Goal: Task Accomplishment & Management: Manage account settings

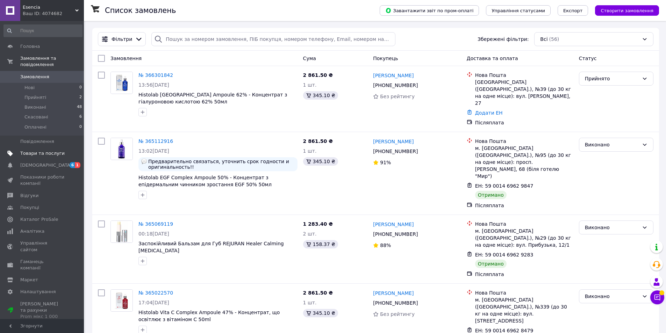
click at [39, 150] on span "Товари та послуги" at bounding box center [42, 153] width 44 height 6
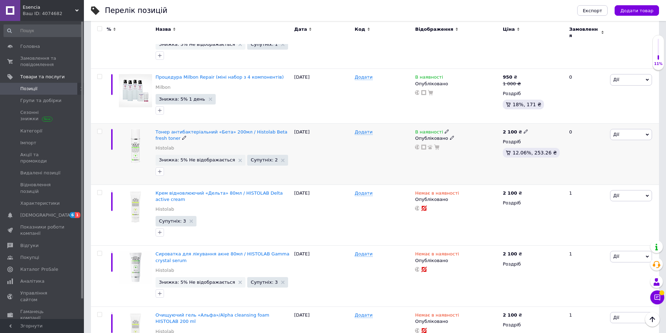
scroll to position [839, 0]
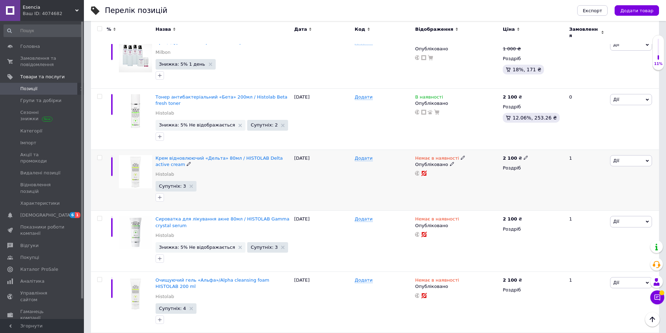
click at [461, 156] on icon at bounding box center [463, 158] width 4 height 4
click at [473, 158] on li "В наявності" at bounding box center [499, 163] width 66 height 10
click at [402, 170] on div "Додати" at bounding box center [383, 180] width 60 height 61
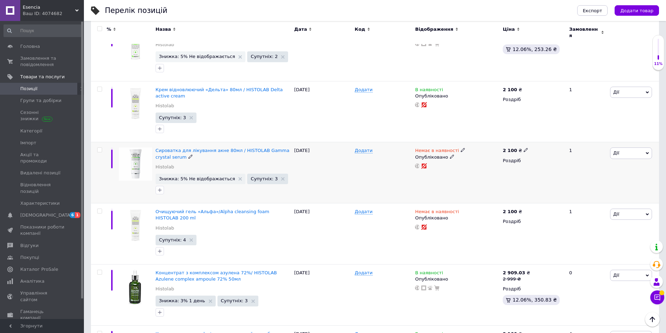
scroll to position [909, 0]
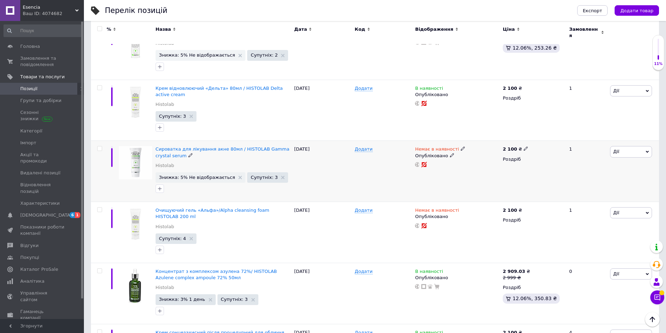
click at [461, 146] on icon at bounding box center [463, 148] width 4 height 4
click at [483, 150] on li "В наявності" at bounding box center [499, 155] width 66 height 10
click at [370, 181] on div "Додати" at bounding box center [383, 171] width 60 height 61
click at [461, 208] on icon at bounding box center [463, 210] width 4 height 4
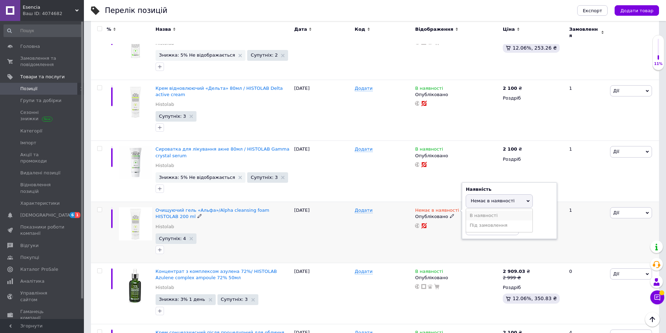
click at [477, 211] on li "В наявності" at bounding box center [499, 216] width 66 height 10
click at [337, 202] on div "[DATE]" at bounding box center [323, 232] width 60 height 61
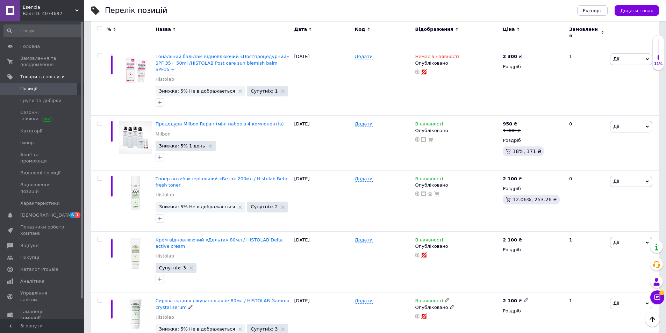
scroll to position [742, 0]
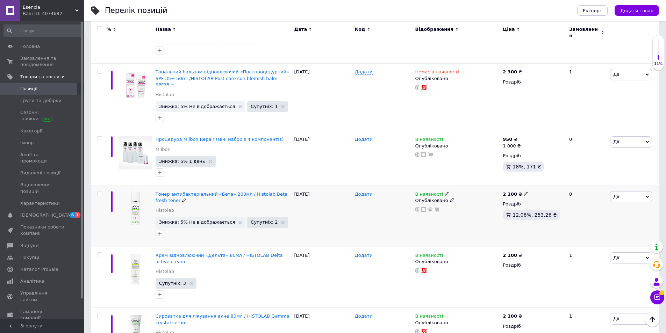
click at [524, 192] on icon at bounding box center [526, 194] width 4 height 4
type input "2350"
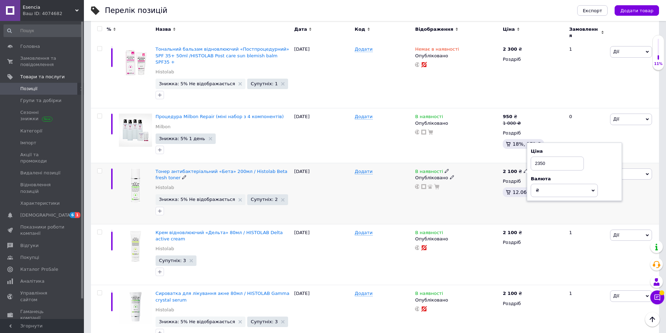
scroll to position [777, 0]
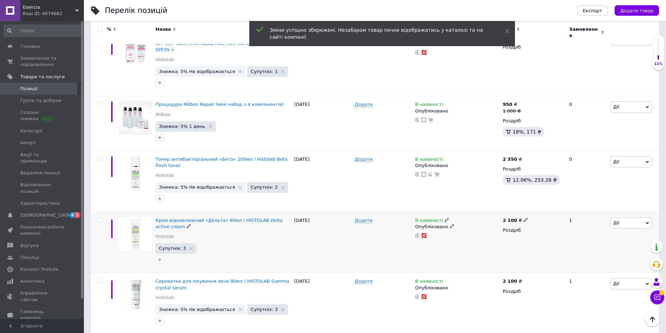
click at [524, 218] on icon at bounding box center [526, 220] width 4 height 4
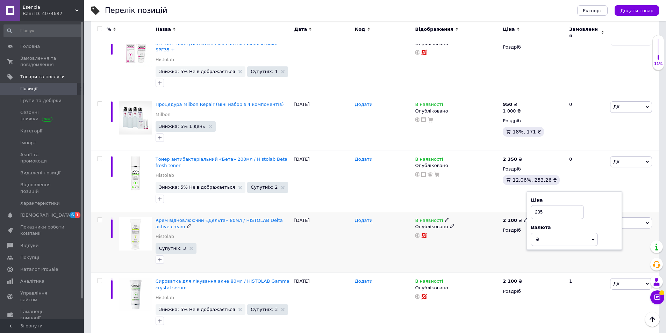
type input "2350"
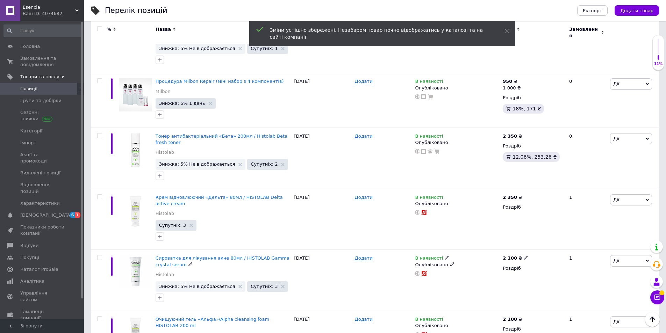
scroll to position [812, 0]
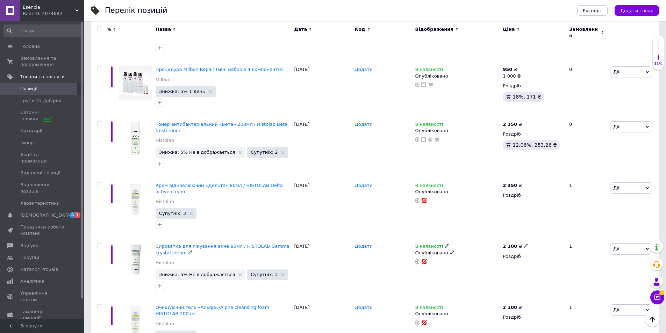
click at [524, 244] on use at bounding box center [526, 246] width 4 height 4
type input "2350"
click at [471, 250] on div "Опубліковано" at bounding box center [457, 253] width 84 height 6
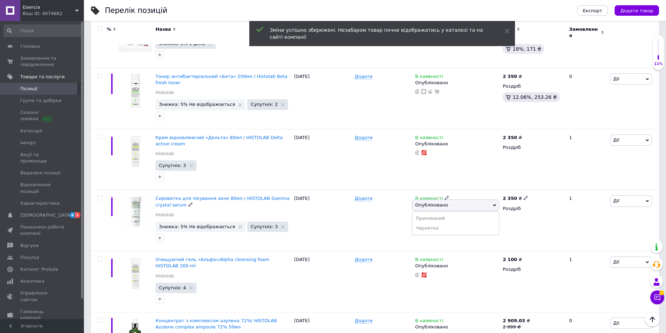
scroll to position [881, 0]
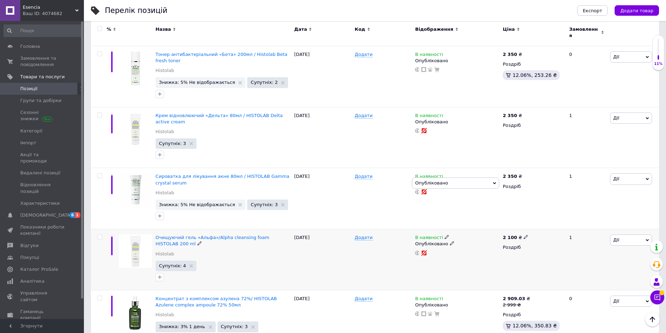
click at [524, 235] on use at bounding box center [526, 237] width 4 height 4
type input "2350"
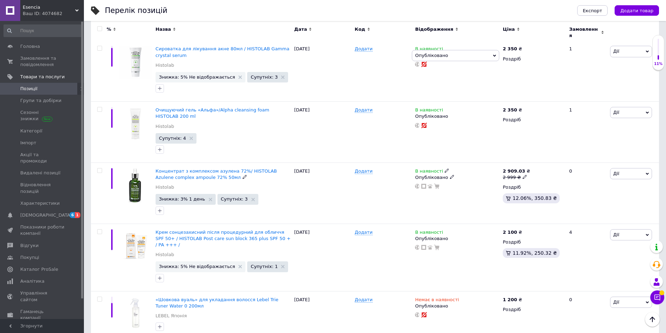
scroll to position [1021, 0]
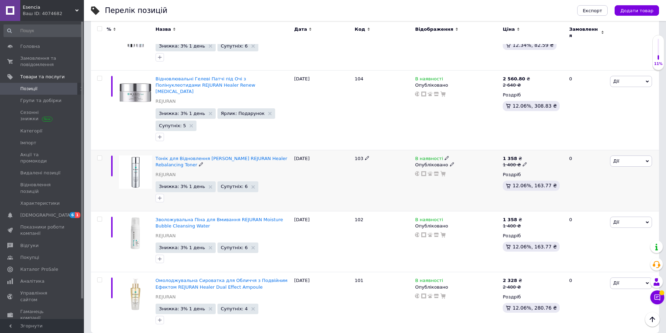
scroll to position [1045, 0]
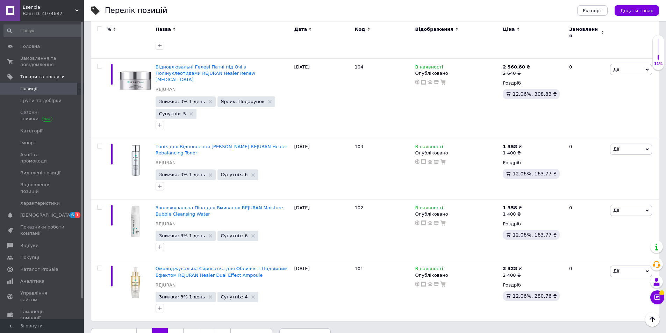
click at [174, 328] on link "3" at bounding box center [175, 335] width 15 height 15
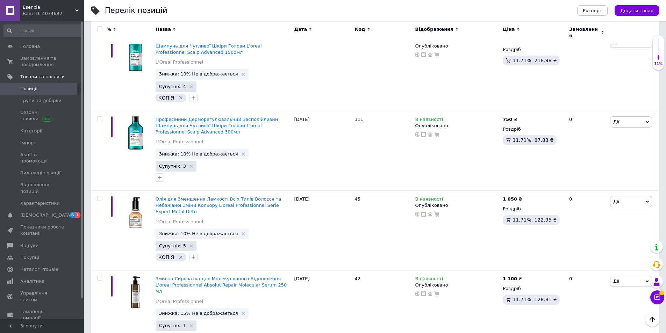
scroll to position [1103, 0]
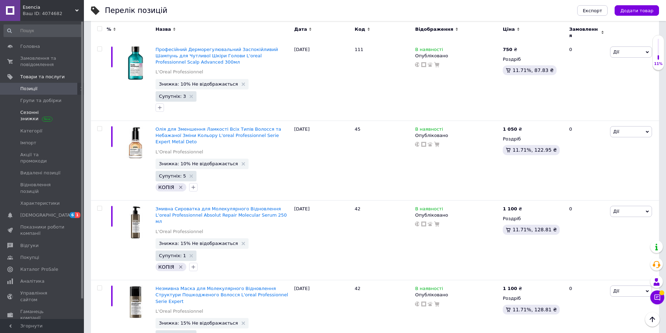
click at [32, 114] on span "Сезонні знижки" at bounding box center [42, 115] width 44 height 13
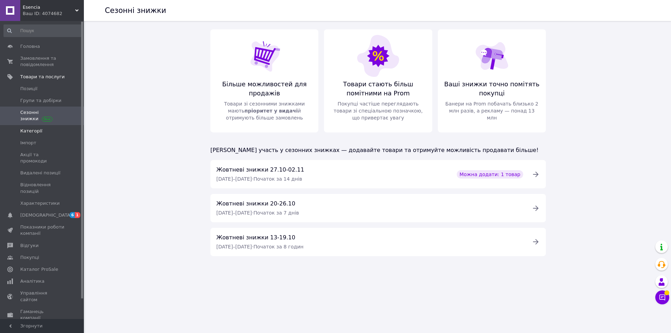
click at [28, 132] on span "Категорії" at bounding box center [31, 131] width 22 height 6
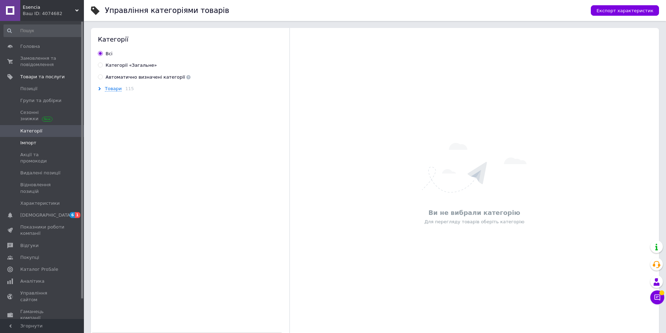
click at [27, 143] on span "Імпорт" at bounding box center [28, 143] width 16 height 6
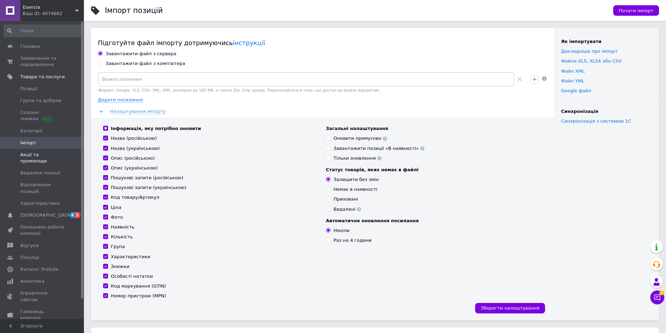
click at [30, 153] on span "Акції та промокоди" at bounding box center [42, 158] width 44 height 13
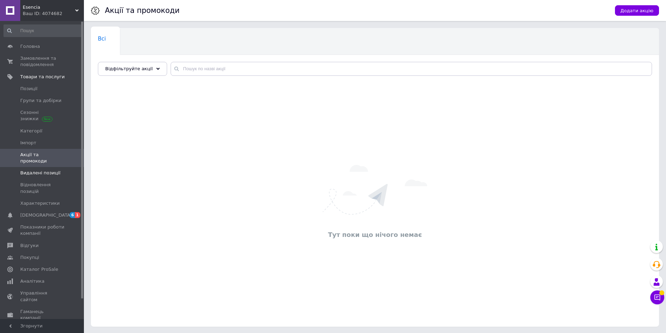
click at [32, 170] on span "Видалені позиції" at bounding box center [40, 173] width 40 height 6
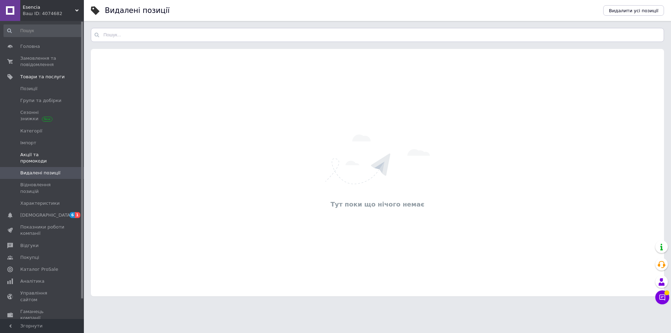
click at [33, 154] on span "Акції та промокоди" at bounding box center [42, 158] width 44 height 13
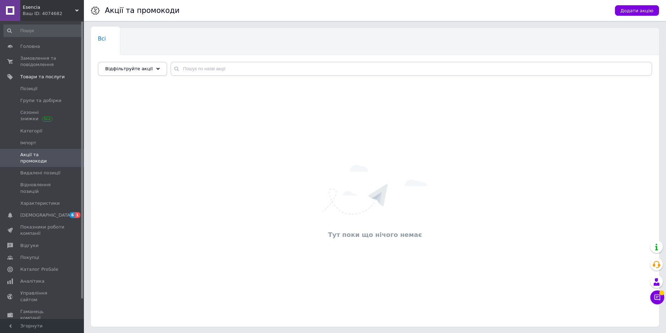
click at [132, 69] on span "Відфільтруйте акції" at bounding box center [129, 68] width 48 height 5
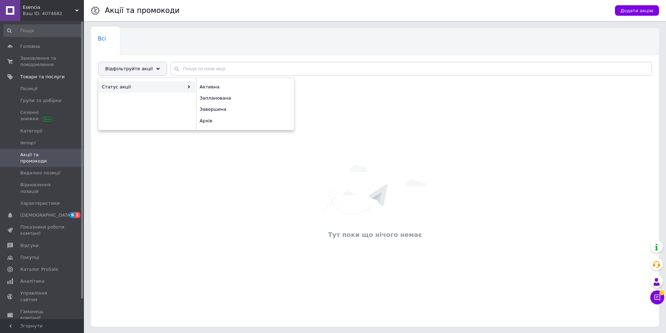
click at [132, 85] on div "Статус акції" at bounding box center [147, 86] width 97 height 11
click at [213, 86] on span "Активна" at bounding box center [244, 87] width 89 height 6
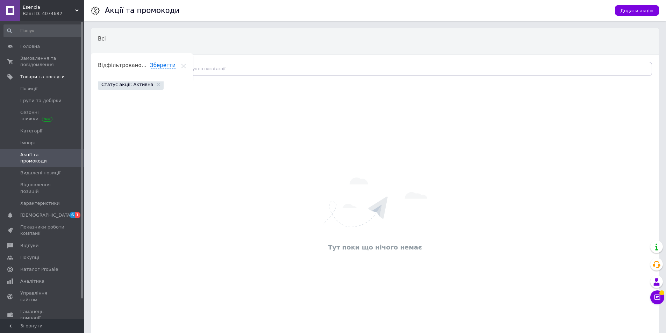
click at [130, 84] on span "Статус акції: Активна" at bounding box center [127, 84] width 52 height 6
click at [157, 86] on icon at bounding box center [158, 84] width 3 height 3
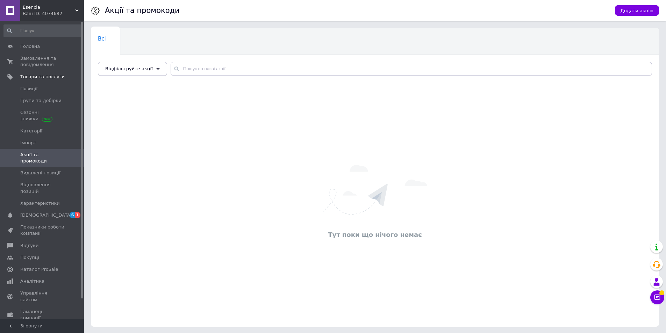
click at [141, 72] on div "Відфільтруйте акції" at bounding box center [132, 69] width 69 height 14
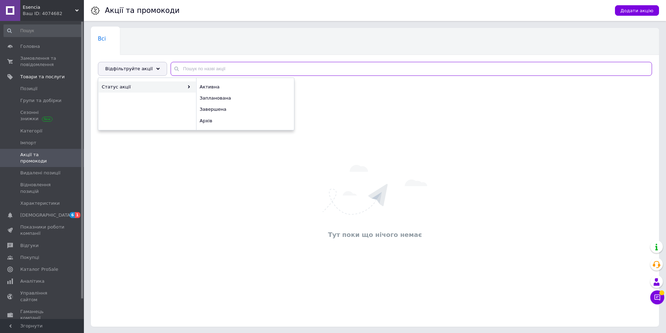
click at [188, 73] on input "text" at bounding box center [411, 69] width 481 height 14
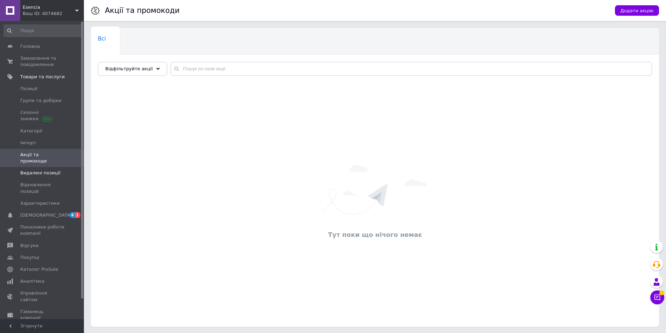
click at [40, 170] on span "Видалені позиції" at bounding box center [40, 173] width 40 height 6
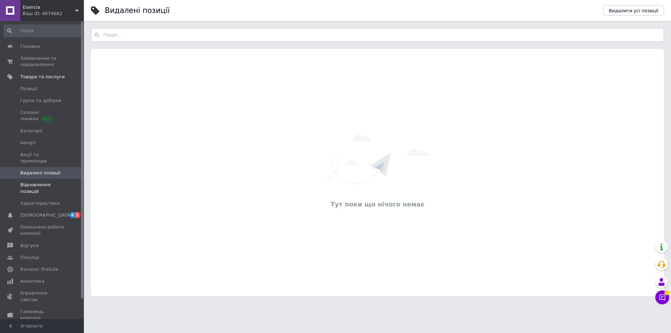
click at [46, 182] on span "Відновлення позицій" at bounding box center [42, 188] width 44 height 13
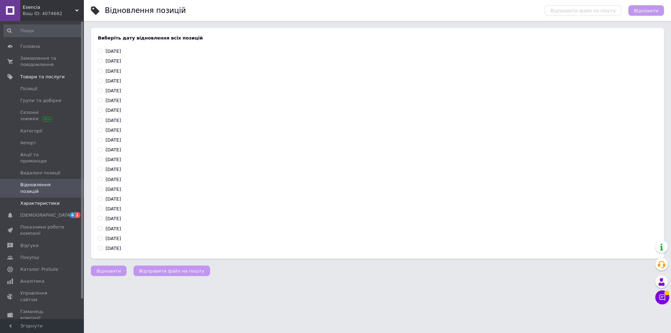
click at [44, 200] on span "Характеристики" at bounding box center [39, 203] width 39 height 6
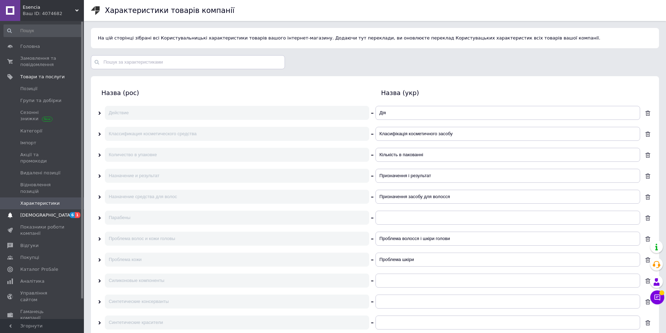
click at [51, 212] on span "[DEMOGRAPHIC_DATA]" at bounding box center [42, 215] width 44 height 6
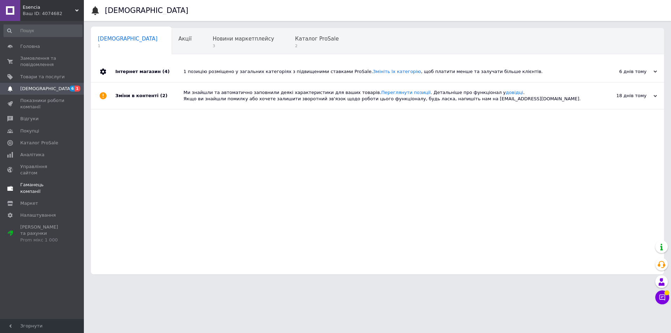
click at [39, 182] on span "Гаманець компанії" at bounding box center [42, 188] width 44 height 13
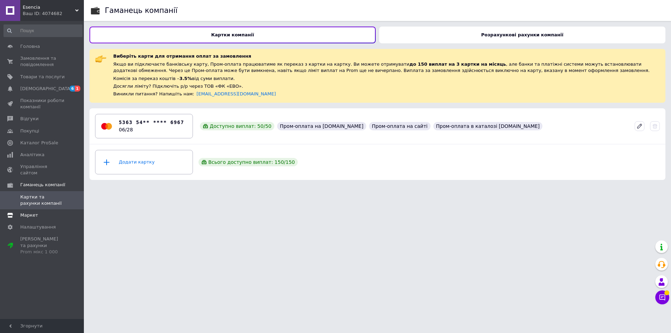
click at [27, 212] on span "Маркет" at bounding box center [29, 215] width 18 height 6
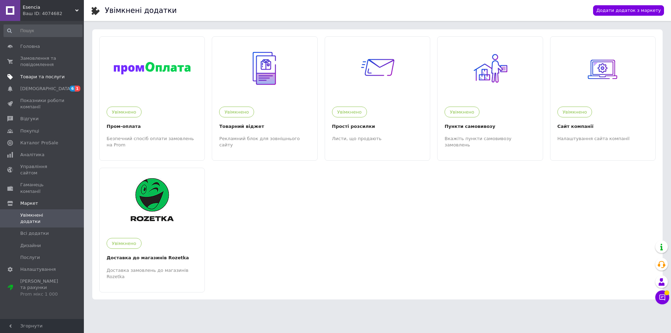
click at [43, 74] on span "Товари та послуги" at bounding box center [42, 77] width 44 height 6
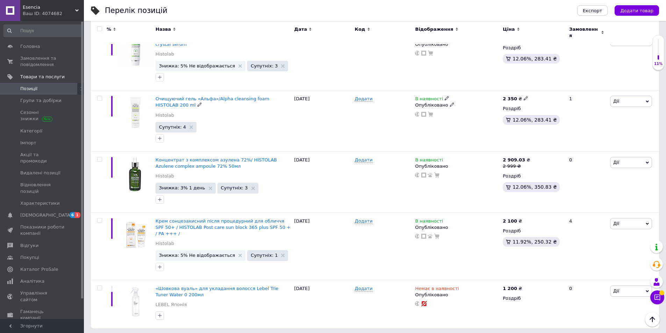
scroll to position [1021, 0]
